Goal: Task Accomplishment & Management: Use online tool/utility

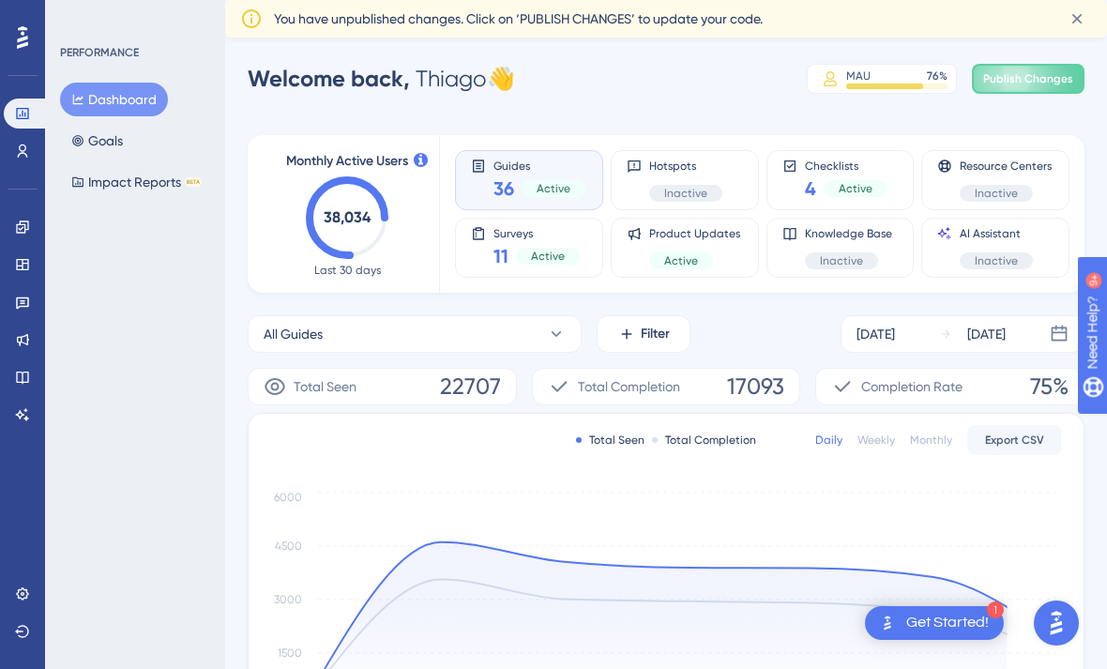
click at [31, 306] on link at bounding box center [23, 302] width 38 height 30
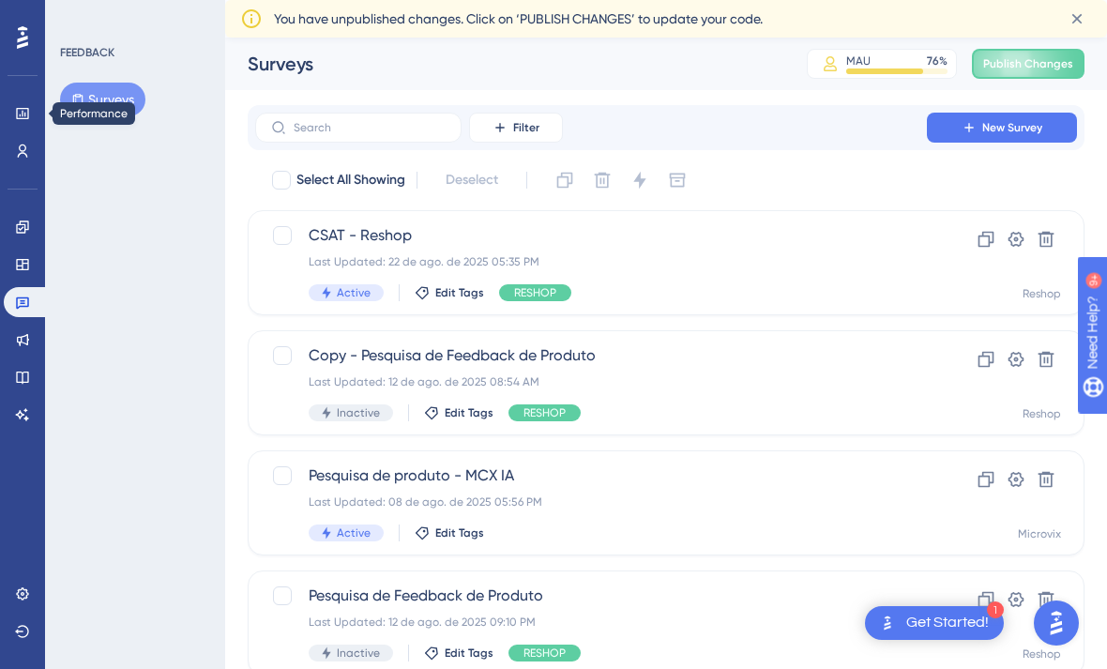
click at [30, 111] on link at bounding box center [23, 113] width 38 height 30
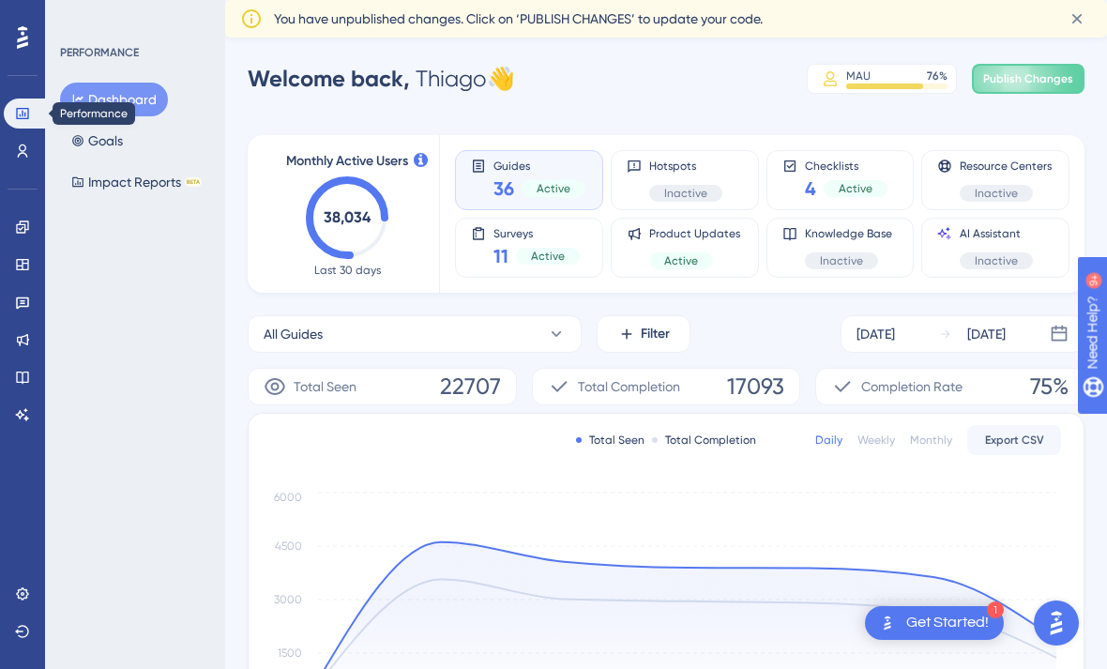
click at [23, 274] on link at bounding box center [23, 265] width 38 height 30
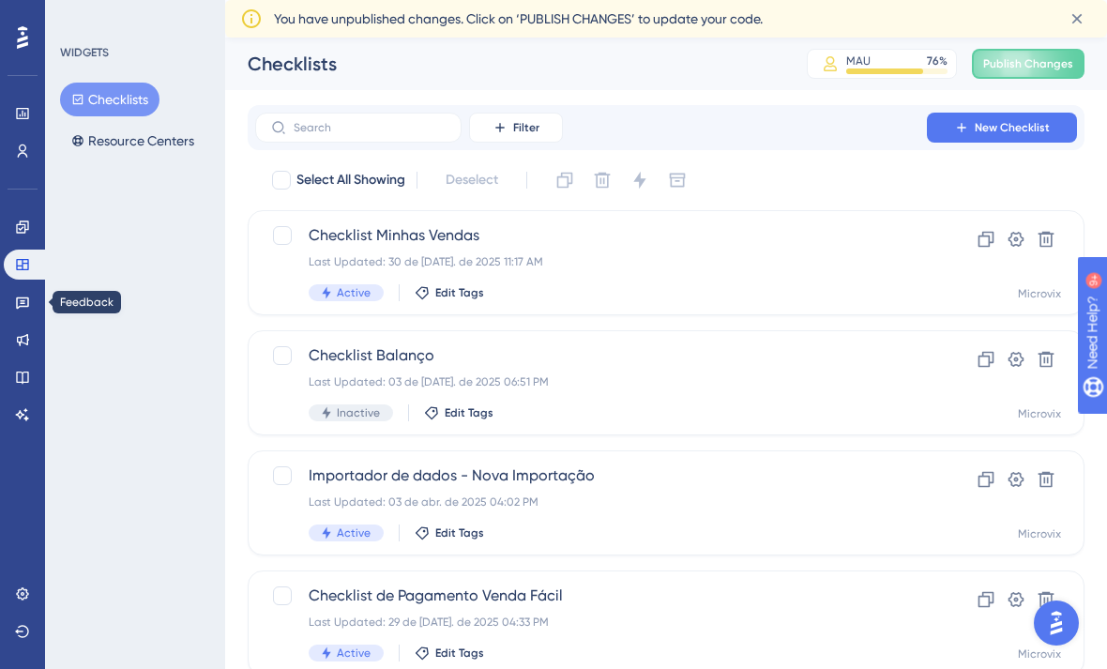
click at [26, 314] on link at bounding box center [23, 302] width 38 height 30
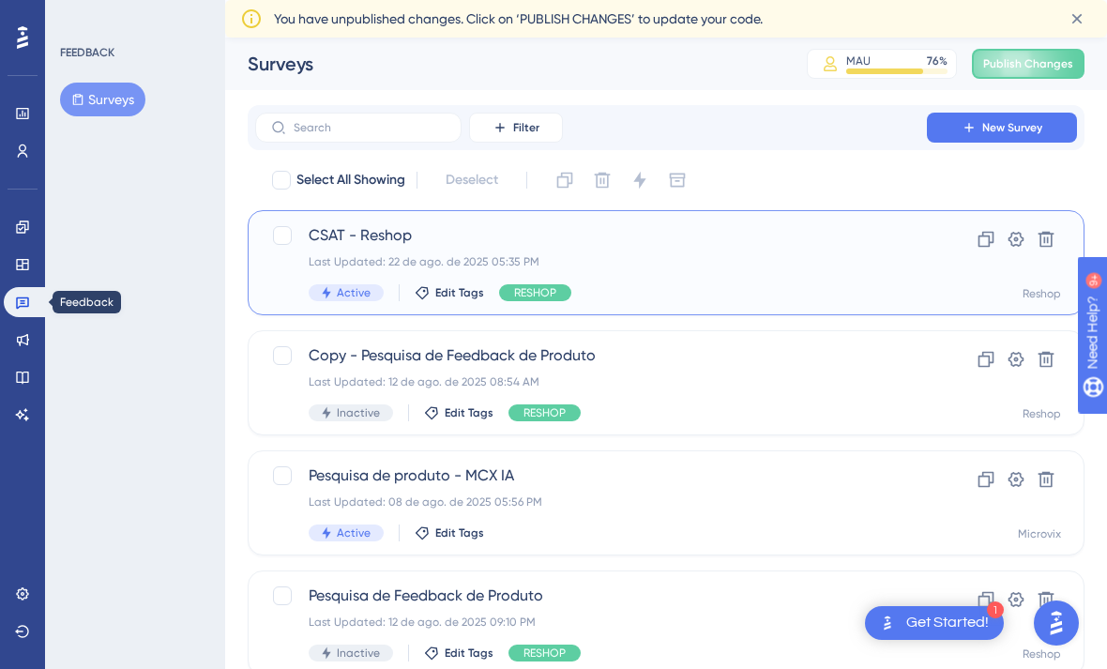
click at [871, 241] on span "CSAT - Reshop" at bounding box center [591, 235] width 565 height 23
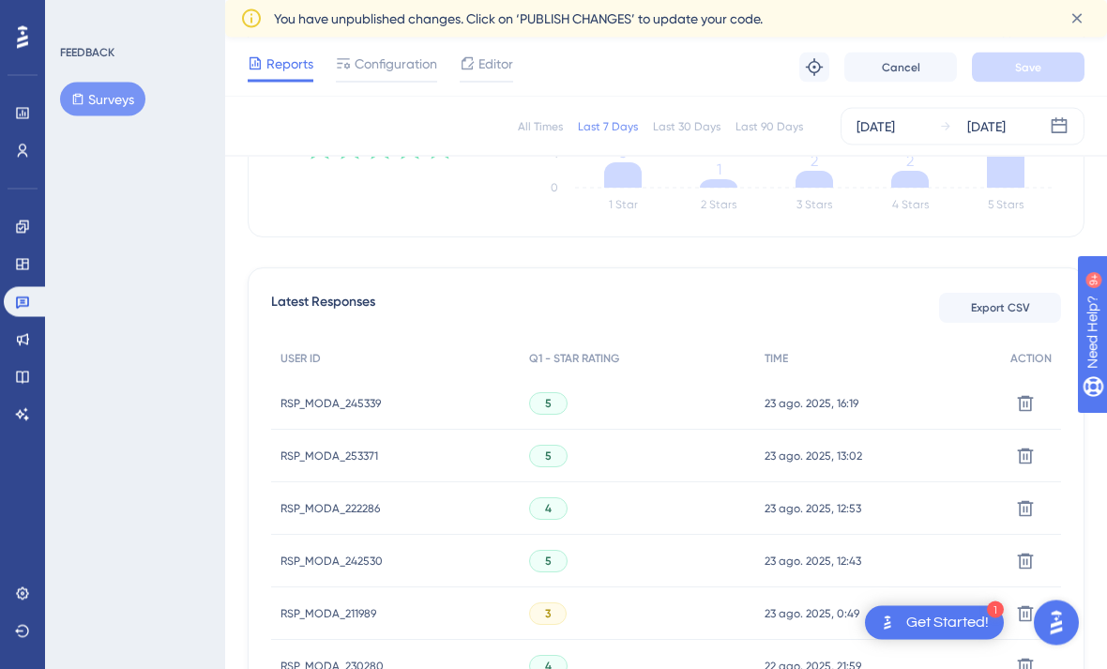
scroll to position [420, 0]
click at [326, 614] on span "RSP_MODA_211989" at bounding box center [328, 612] width 96 height 15
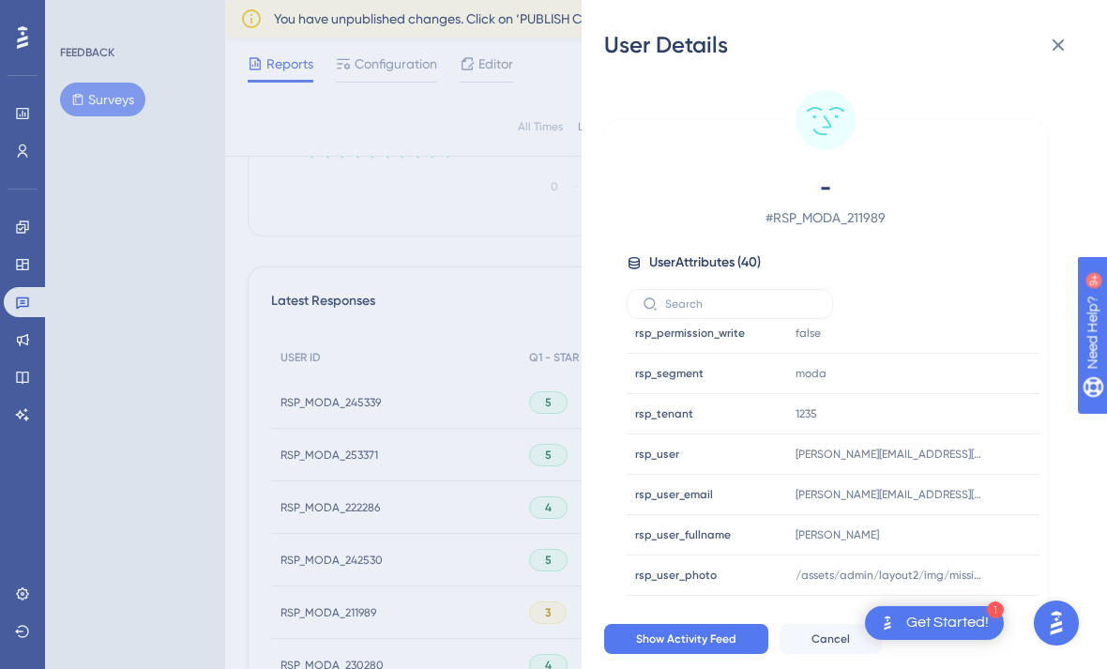
scroll to position [1266, 0]
click at [1053, 53] on icon at bounding box center [1058, 45] width 23 height 23
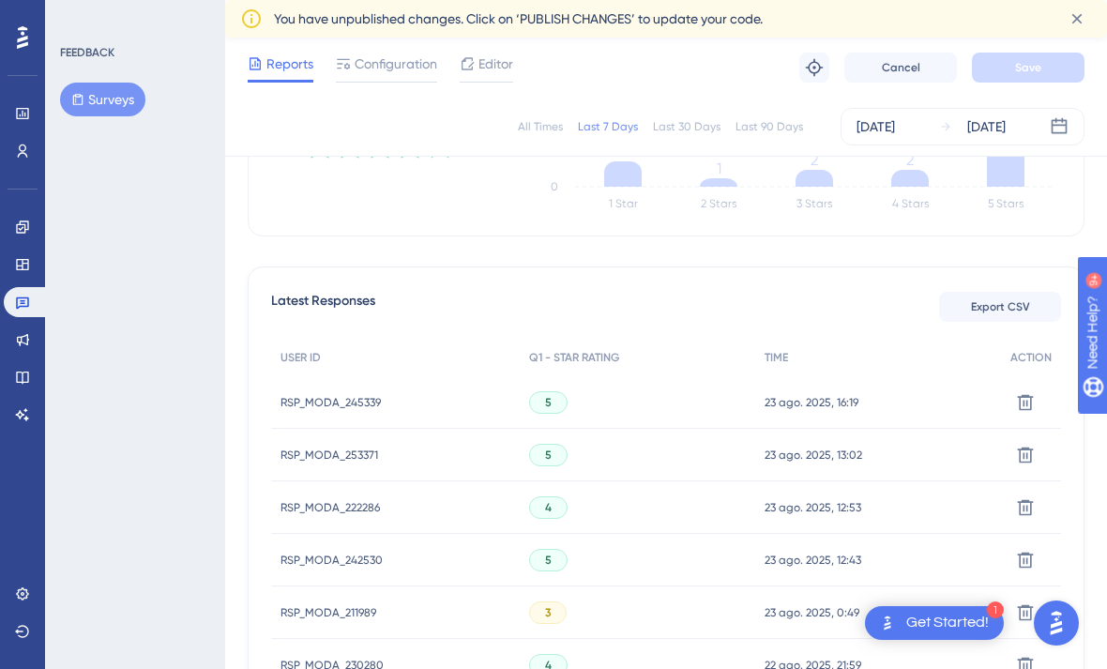
click at [326, 396] on span "RSP_MODA_245339" at bounding box center [330, 402] width 100 height 15
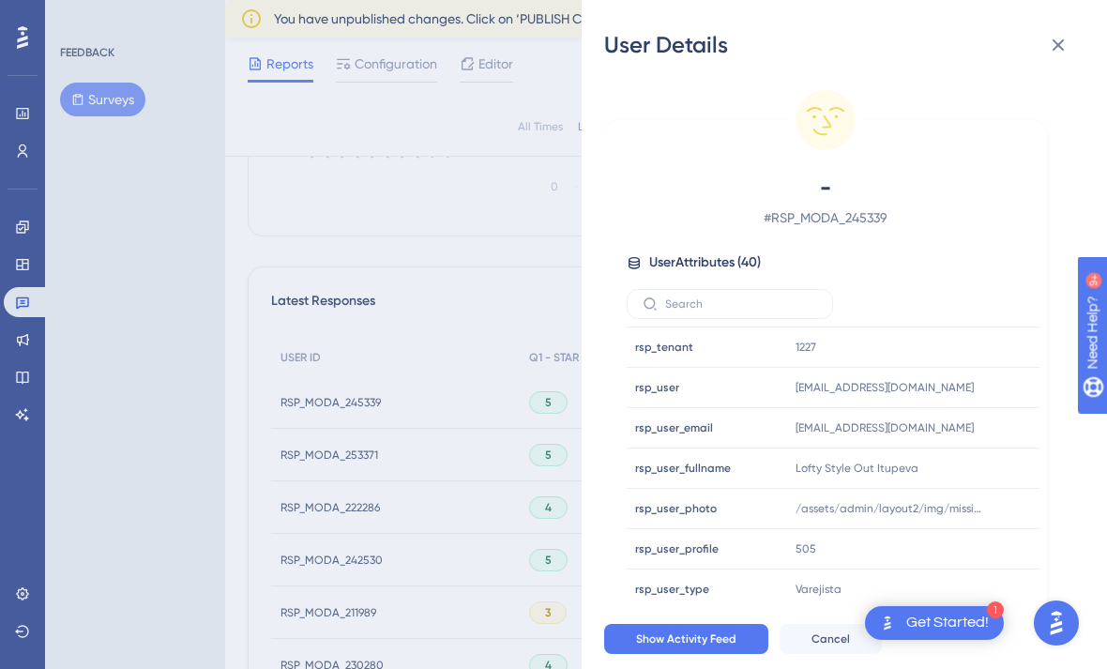
scroll to position [1338, 0]
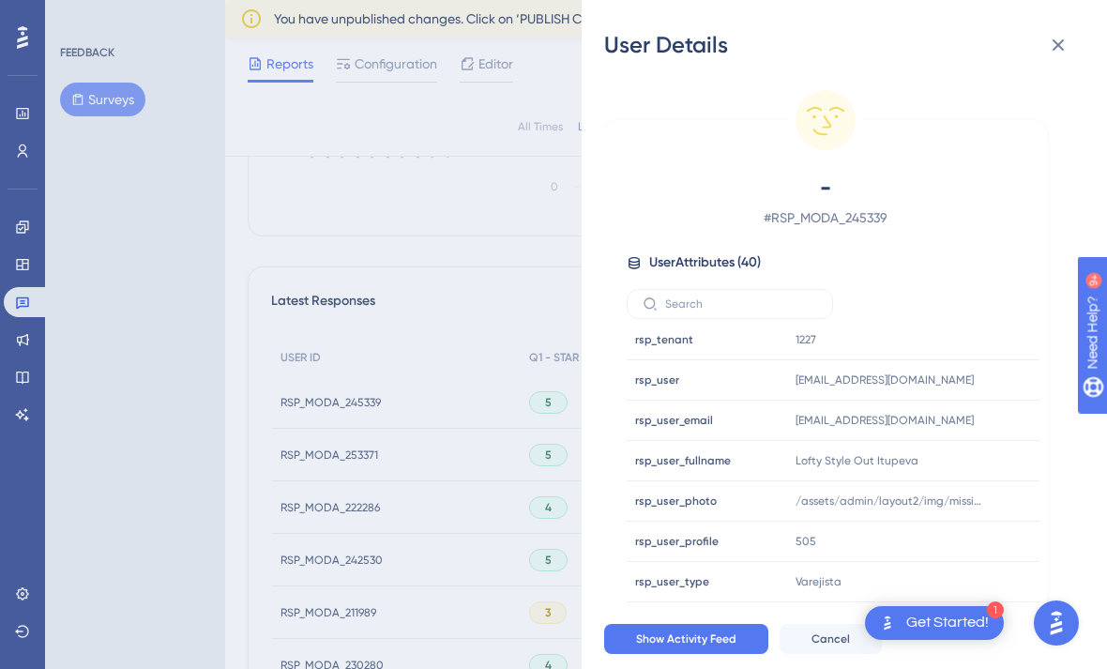
click at [1064, 51] on icon at bounding box center [1058, 45] width 23 height 23
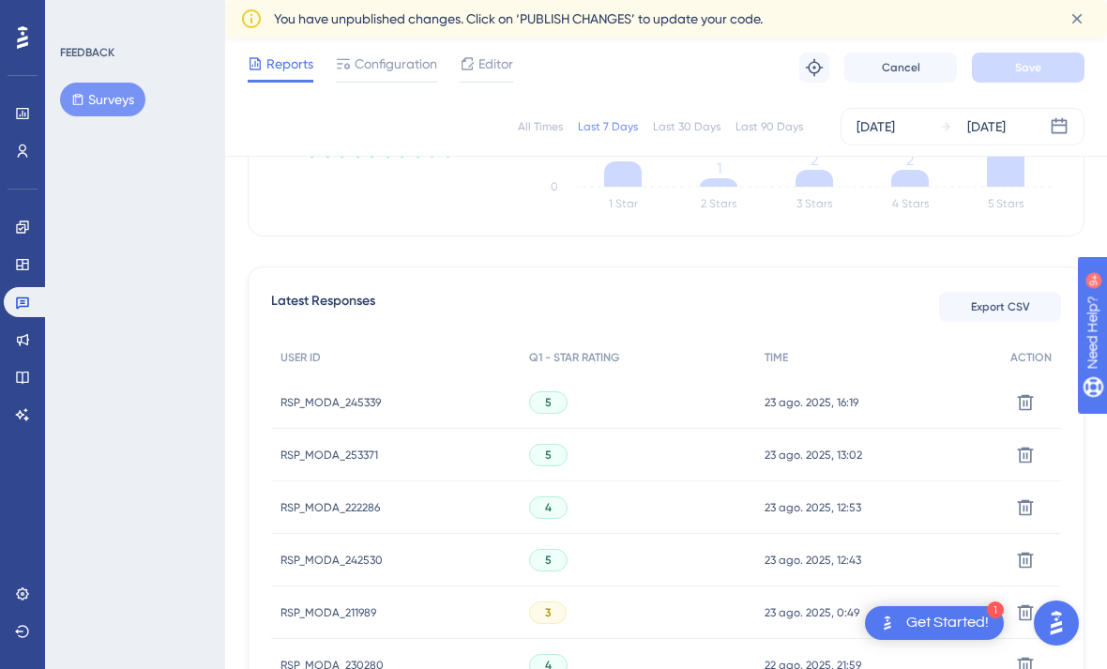
click at [327, 449] on span "RSP_MODA_253371" at bounding box center [329, 454] width 98 height 15
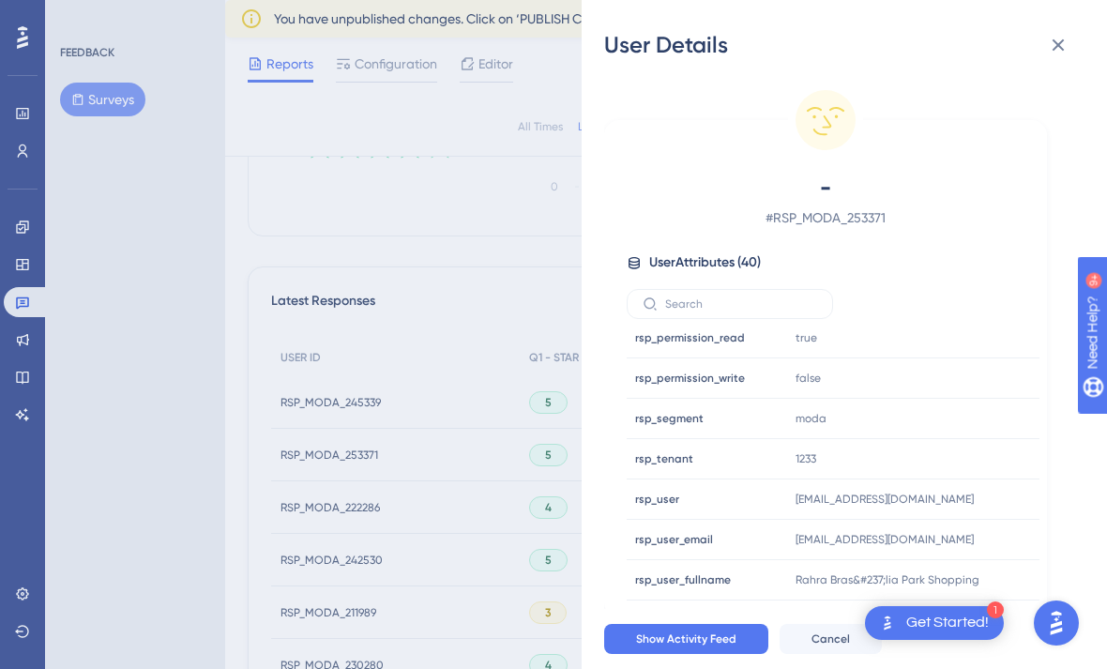
scroll to position [1248, 0]
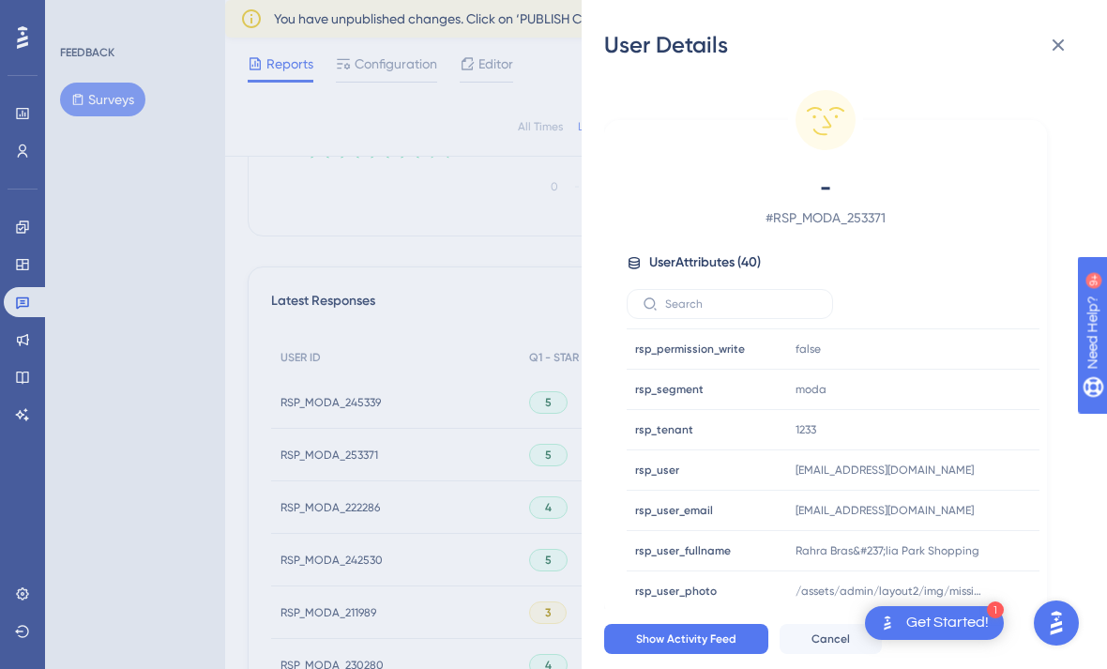
click at [1060, 50] on icon at bounding box center [1058, 45] width 23 height 23
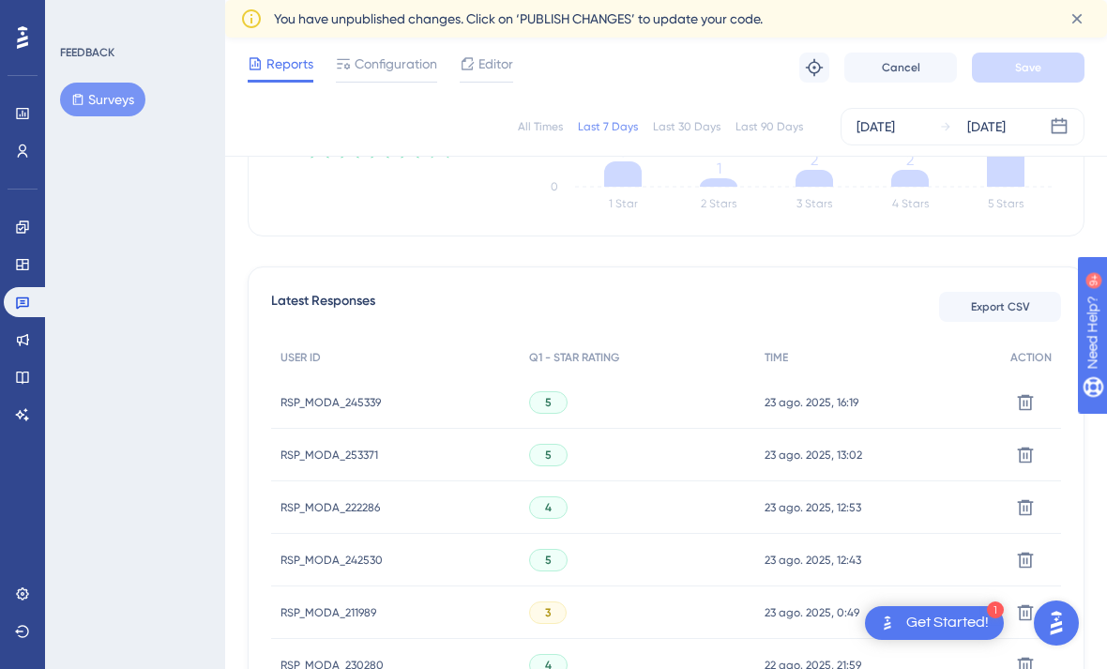
click at [334, 500] on span "RSP_MODA_222286" at bounding box center [329, 507] width 99 height 15
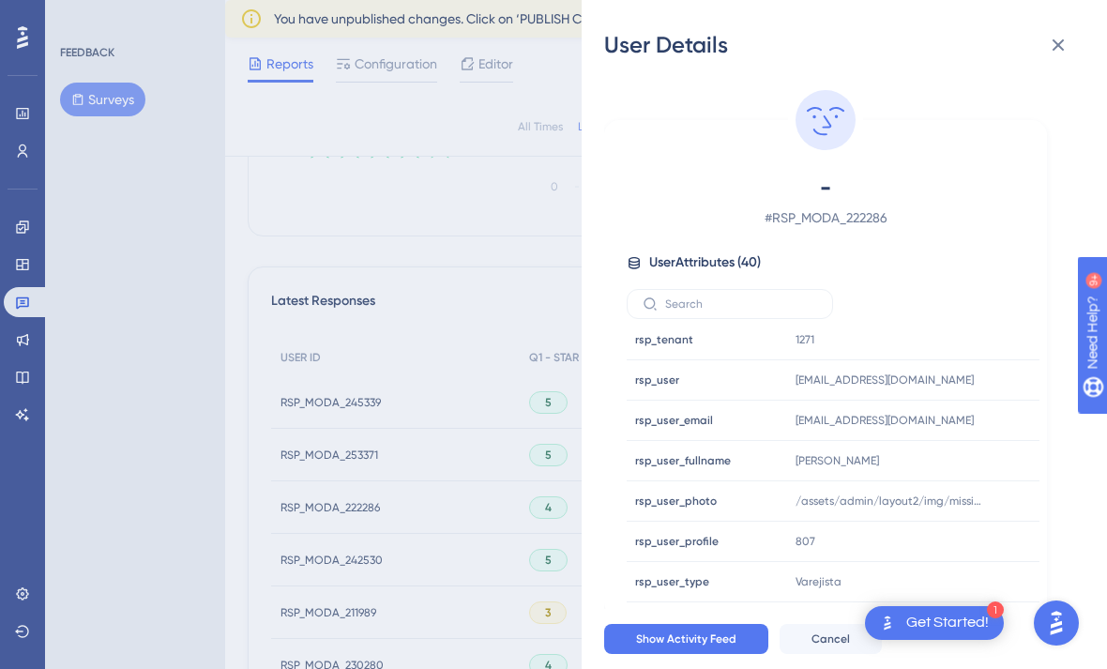
scroll to position [1338, 0]
click at [1058, 55] on icon at bounding box center [1058, 45] width 23 height 23
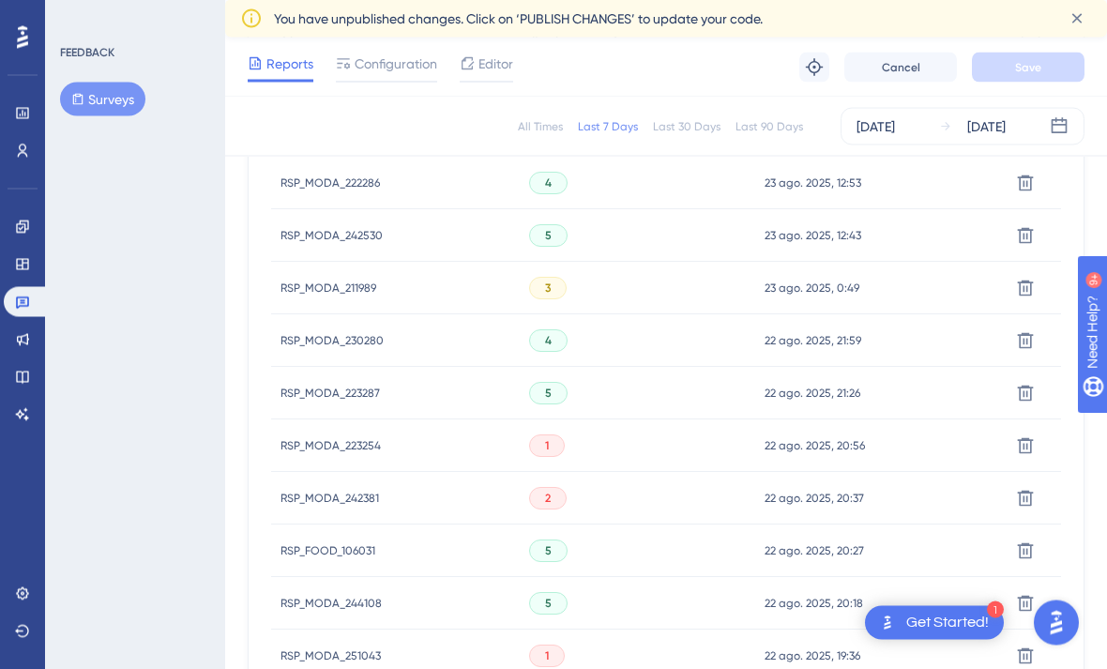
scroll to position [745, 0]
click at [333, 446] on span "RSP_MODA_223254" at bounding box center [330, 445] width 100 height 15
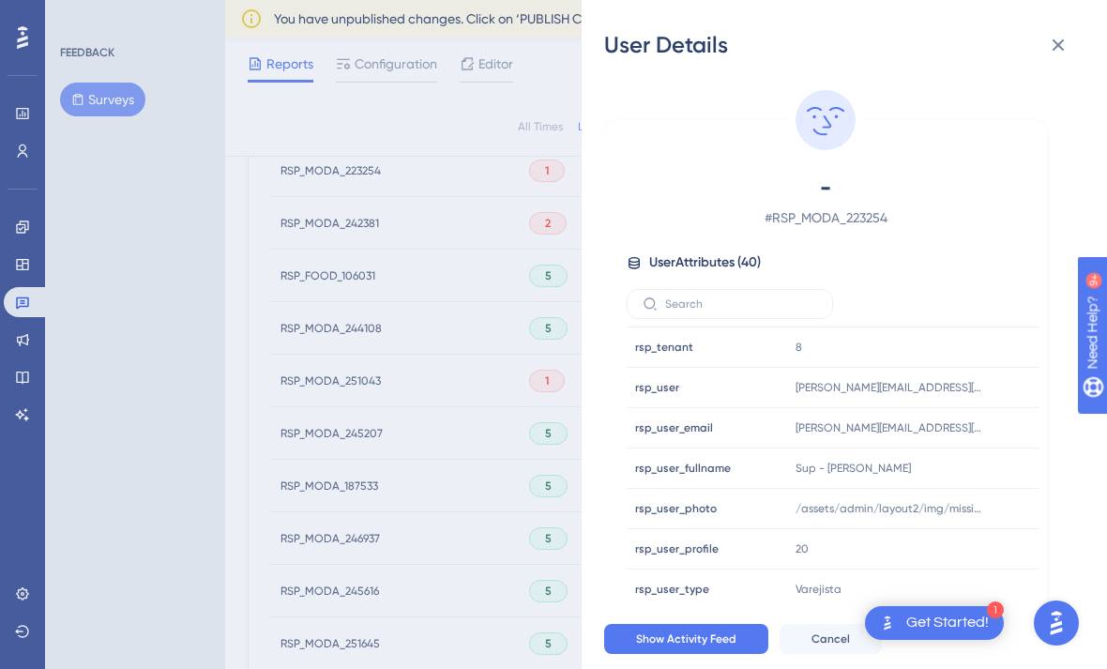
scroll to position [1329, 0]
click at [1055, 55] on icon at bounding box center [1058, 45] width 23 height 23
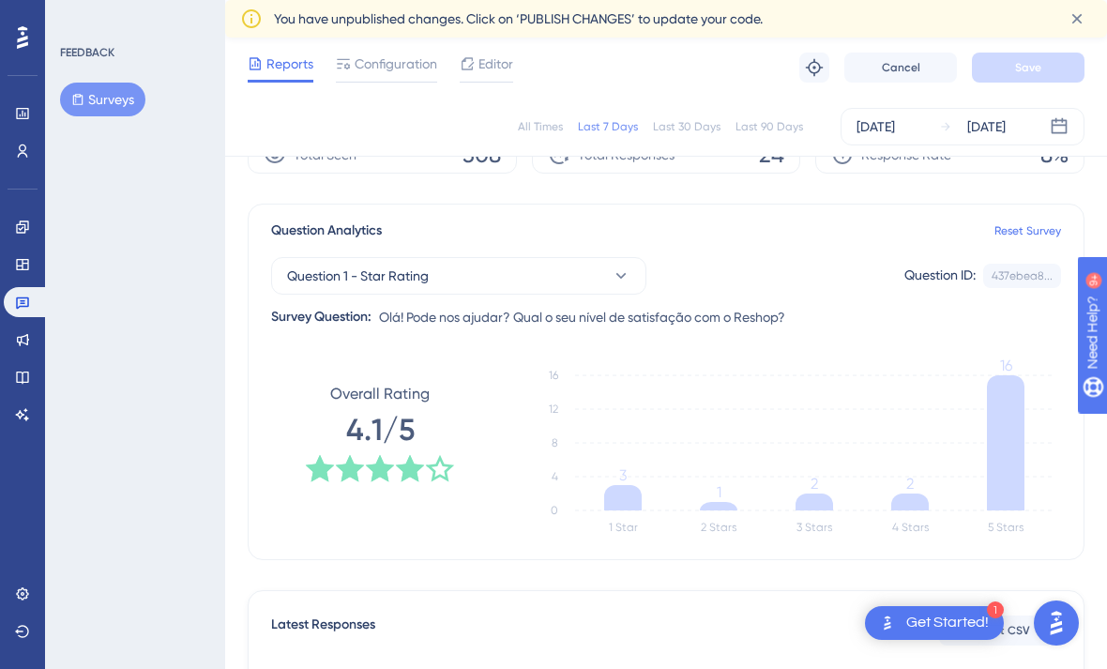
scroll to position [0, 0]
